Goal: Task Accomplishment & Management: Manage account settings

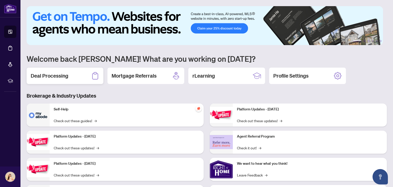
click at [76, 69] on div "Deal Processing" at bounding box center [65, 76] width 77 height 16
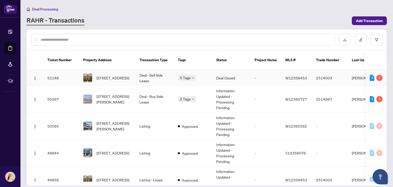
click at [172, 70] on td "Deal - Sell Side Lease" at bounding box center [154, 78] width 38 height 16
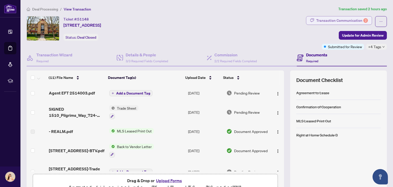
click at [331, 20] on div "Transaction Communication 2" at bounding box center [342, 20] width 52 height 8
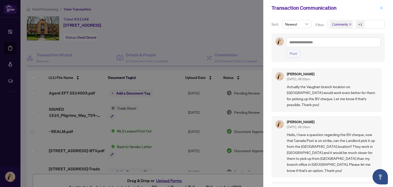
click at [382, 9] on icon "close" at bounding box center [382, 8] width 4 height 4
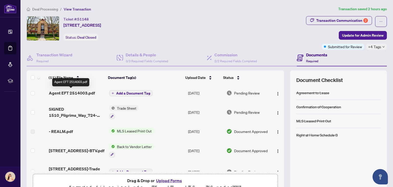
click at [78, 93] on span "Agent EFT 2514003.pdf" at bounding box center [72, 93] width 46 height 6
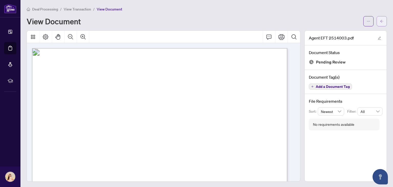
click at [380, 22] on icon "arrow-left" at bounding box center [382, 21] width 4 height 4
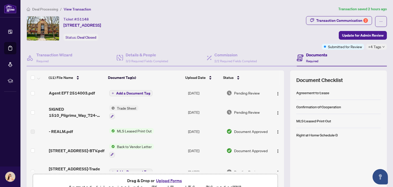
click at [204, 97] on td "[DATE]" at bounding box center [205, 93] width 38 height 16
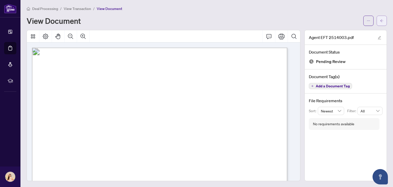
click at [380, 21] on icon "arrow-left" at bounding box center [382, 21] width 4 height 4
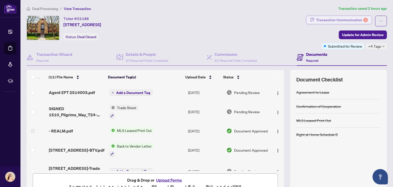
click at [343, 19] on div "Transaction Communication 2" at bounding box center [342, 20] width 52 height 8
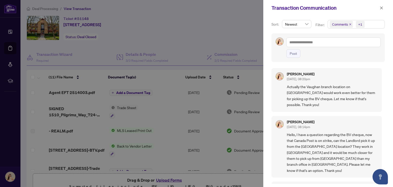
click at [15, 31] on div at bounding box center [196, 93] width 393 height 187
click at [11, 30] on div at bounding box center [196, 93] width 393 height 187
click at [382, 9] on icon "close" at bounding box center [382, 8] width 4 height 4
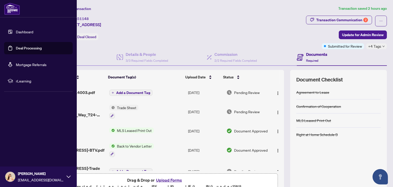
click at [33, 32] on link "Dashboard" at bounding box center [24, 31] width 17 height 5
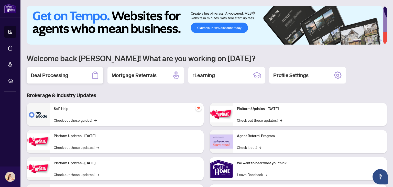
click at [72, 71] on div "Deal Processing" at bounding box center [65, 75] width 77 height 16
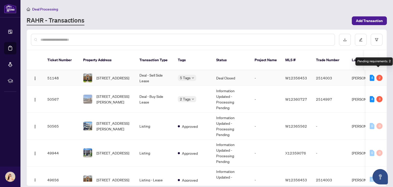
click at [378, 75] on div "2" at bounding box center [379, 78] width 6 height 6
click at [338, 70] on td "2514003" at bounding box center [330, 78] width 36 height 16
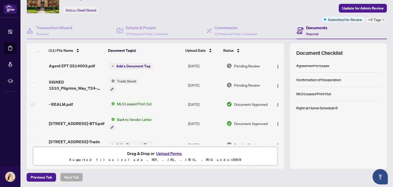
scroll to position [7, 0]
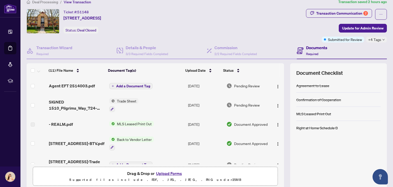
click at [308, 53] on span "Required" at bounding box center [312, 54] width 12 height 4
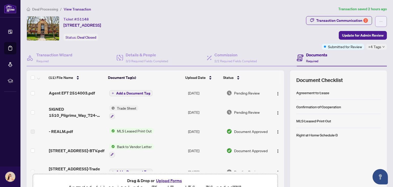
click at [379, 21] on button "button" at bounding box center [381, 21] width 12 height 11
click at [235, 43] on div "Ticket #: 51148 [STREET_ADDRESS] Status: Deal Closed" at bounding box center [165, 33] width 279 height 34
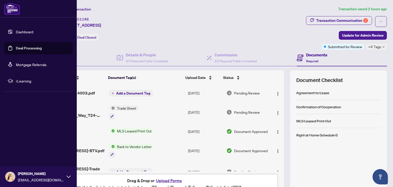
click at [28, 34] on link "Dashboard" at bounding box center [24, 31] width 17 height 5
